Goal: Find specific page/section: Find specific page/section

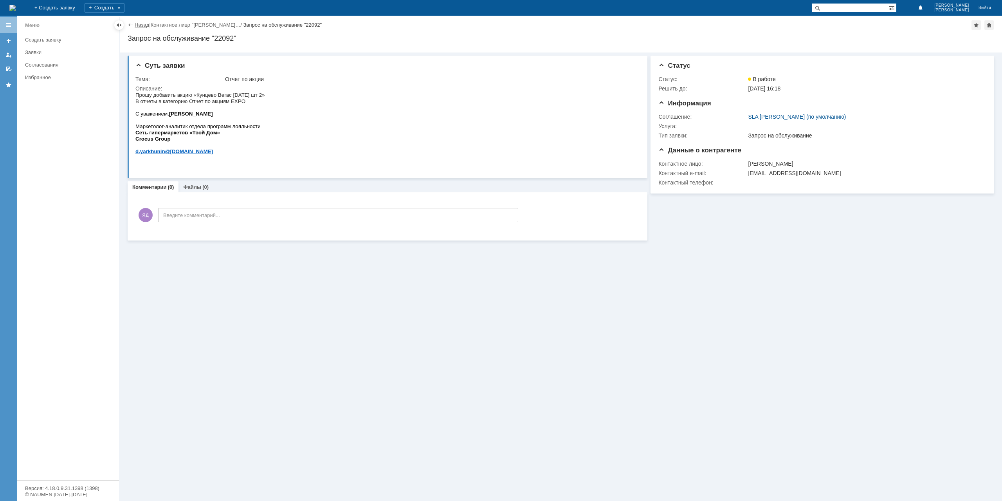
click at [136, 23] on link "Назад" at bounding box center [142, 25] width 14 height 6
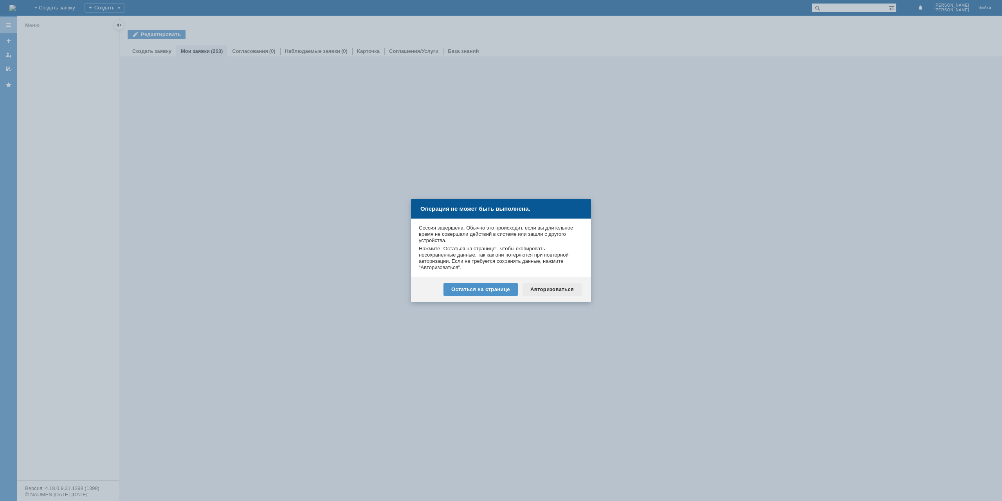
click at [560, 284] on div "Авторизоваться" at bounding box center [551, 289] width 59 height 13
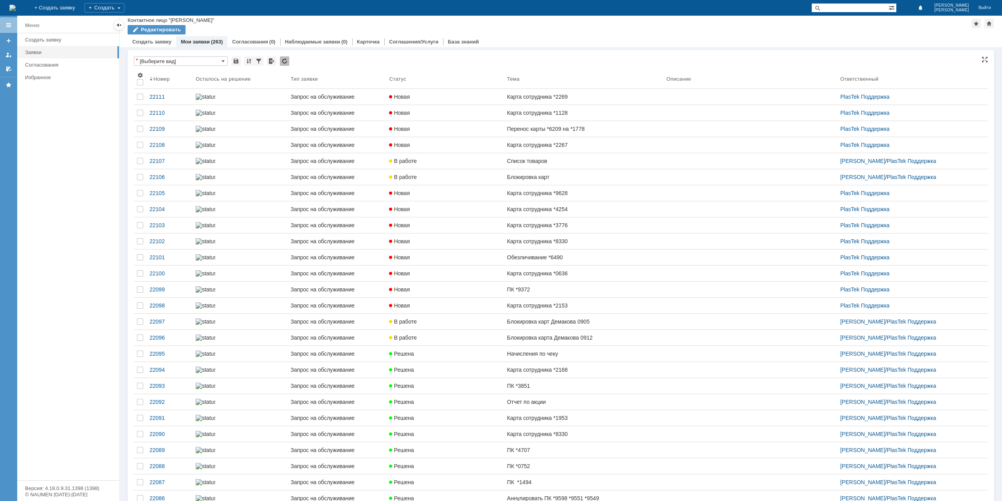
scroll to position [313, 0]
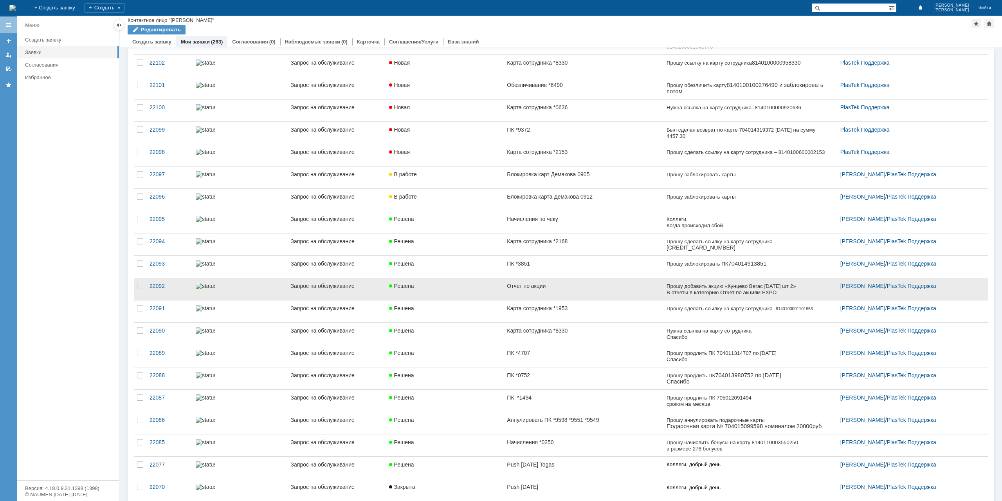
click at [549, 279] on link "Отчет по акции" at bounding box center [583, 289] width 159 height 22
